Goal: Check status

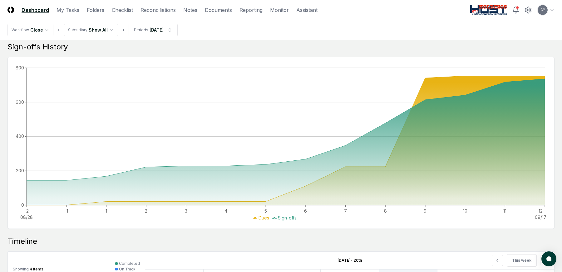
scroll to position [437, 0]
